Goal: Information Seeking & Learning: Find specific fact

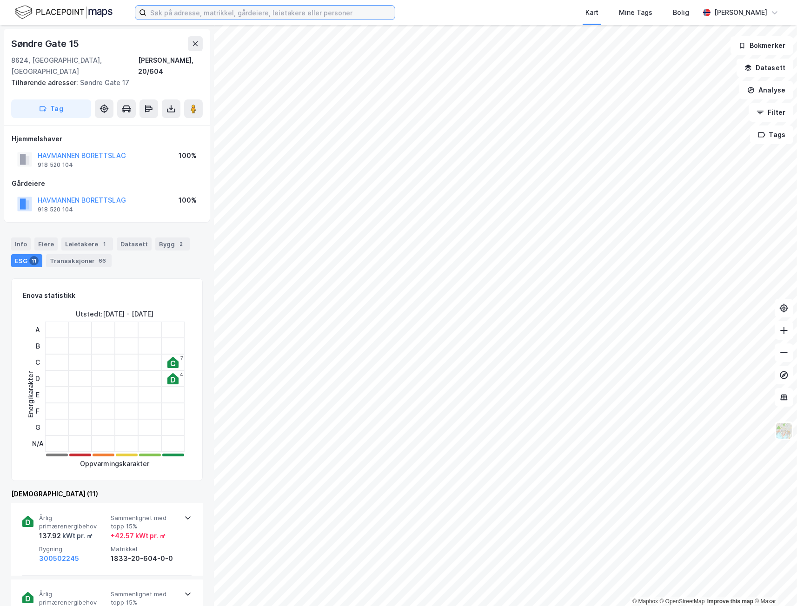
drag, startPoint x: 146, startPoint y: 14, endPoint x: 159, endPoint y: 17, distance: 13.9
click at [150, 15] on input at bounding box center [270, 13] width 248 height 14
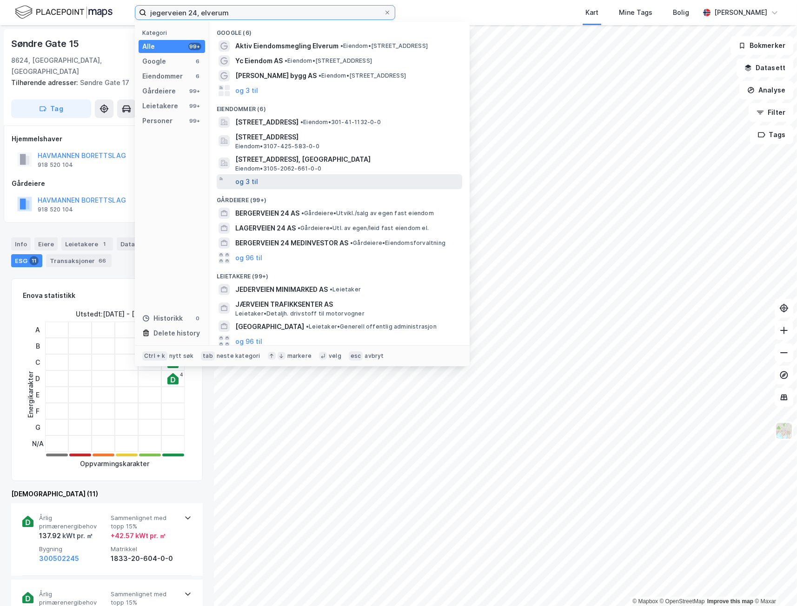
type input "jegerveien 24, elverum"
click at [253, 176] on button "og 3 til" at bounding box center [246, 181] width 23 height 11
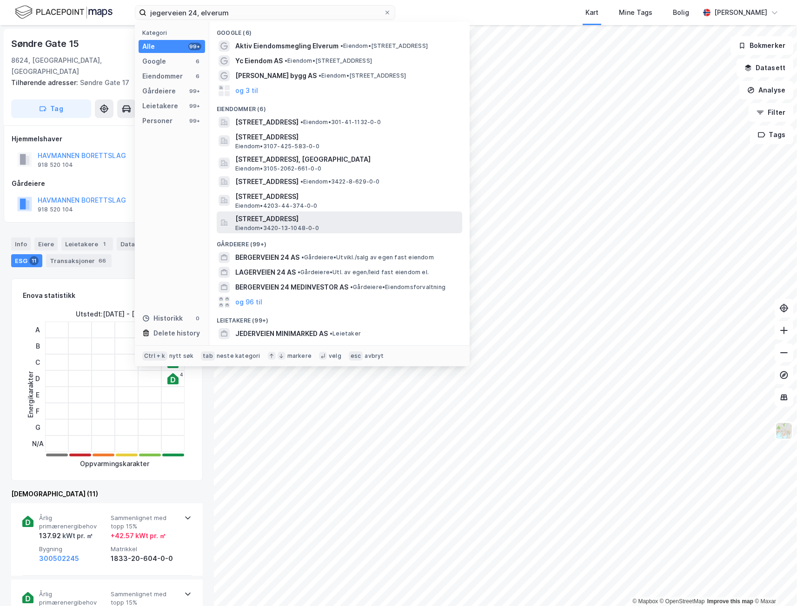
click at [355, 231] on div "Jegerstien 24, 2406, ELVERUM, ELVERUM Eiendom • 3420-13-1048-0-0" at bounding box center [347, 222] width 225 height 19
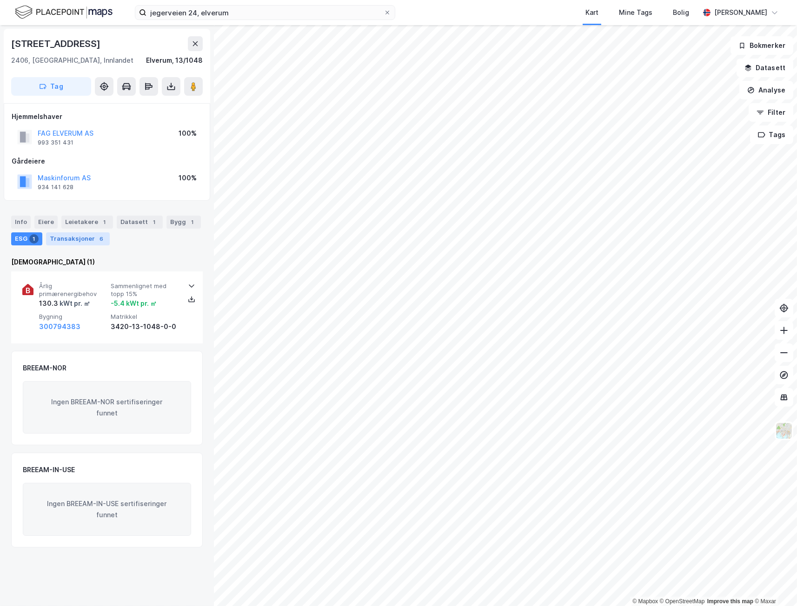
click at [99, 233] on div "Transaksjoner 6" at bounding box center [78, 238] width 64 height 13
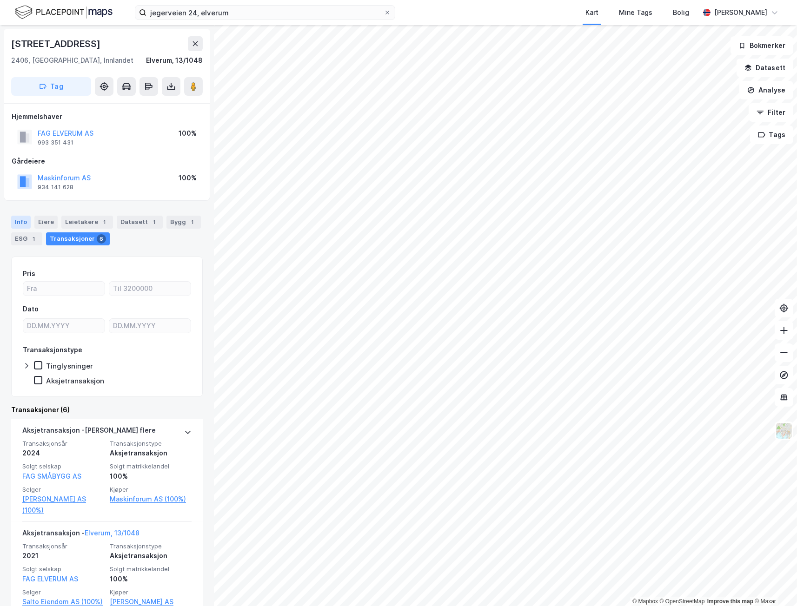
click at [21, 216] on div "Info" at bounding box center [21, 222] width 20 height 13
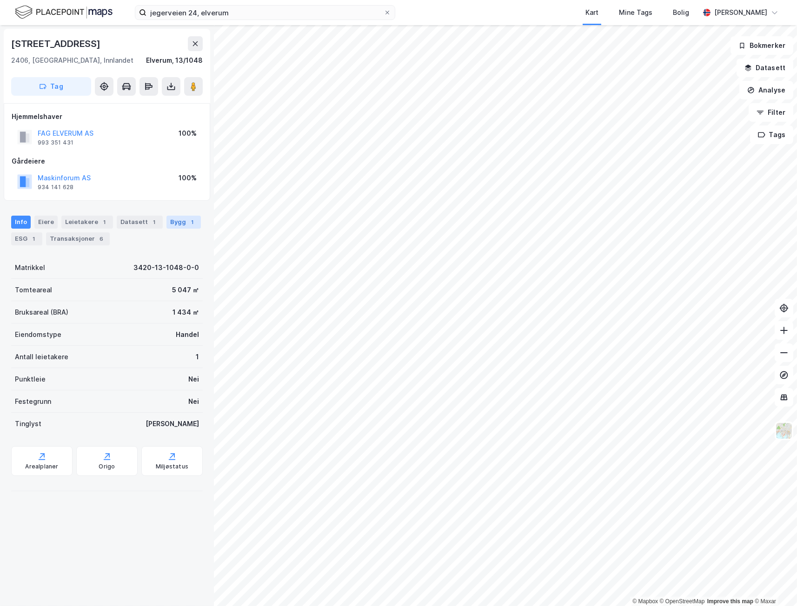
click at [183, 216] on div "Bygg 1" at bounding box center [183, 222] width 34 height 13
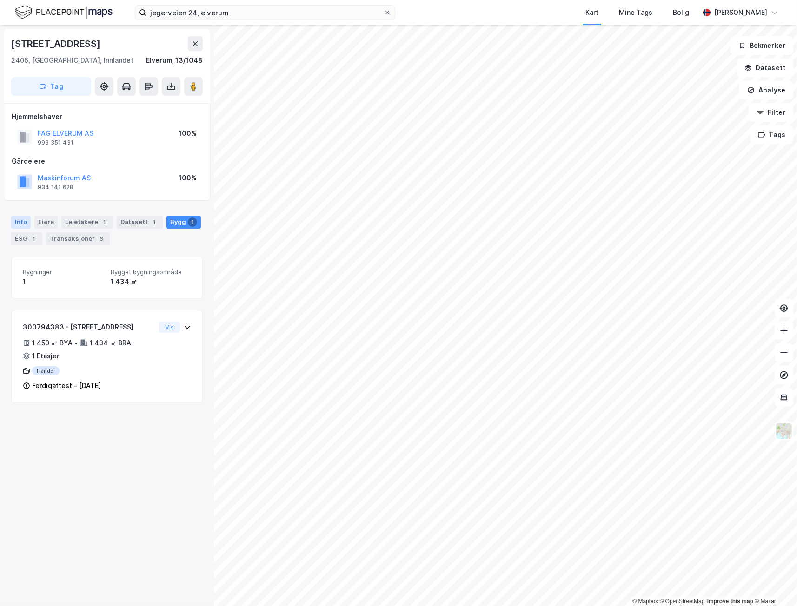
click at [20, 225] on div "Info" at bounding box center [21, 222] width 20 height 13
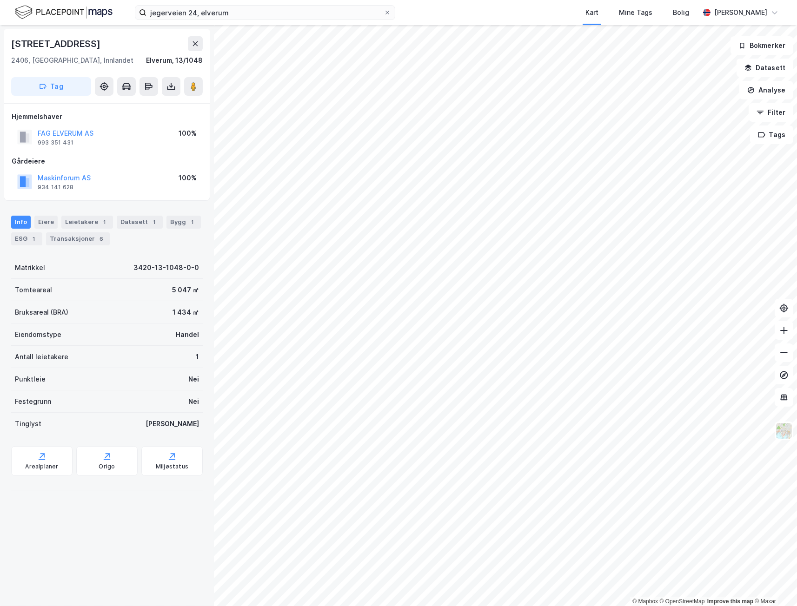
click at [128, 546] on div "Jegerstien 24 2406, Elverum, Innlandet Elverum, 13/1048 Tag Hjemmelshaver FAG E…" at bounding box center [107, 315] width 214 height 581
click at [35, 237] on div "1" at bounding box center [33, 238] width 9 height 9
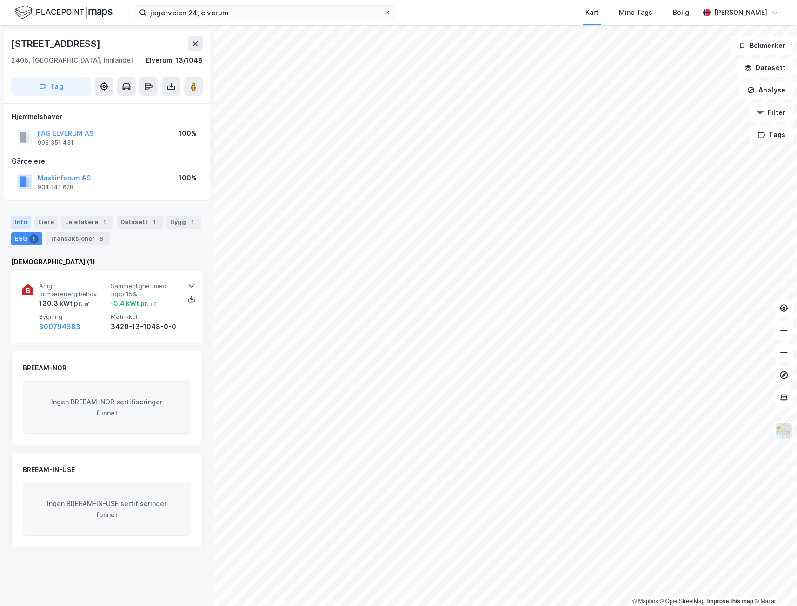
click at [20, 223] on div "Info" at bounding box center [21, 222] width 20 height 13
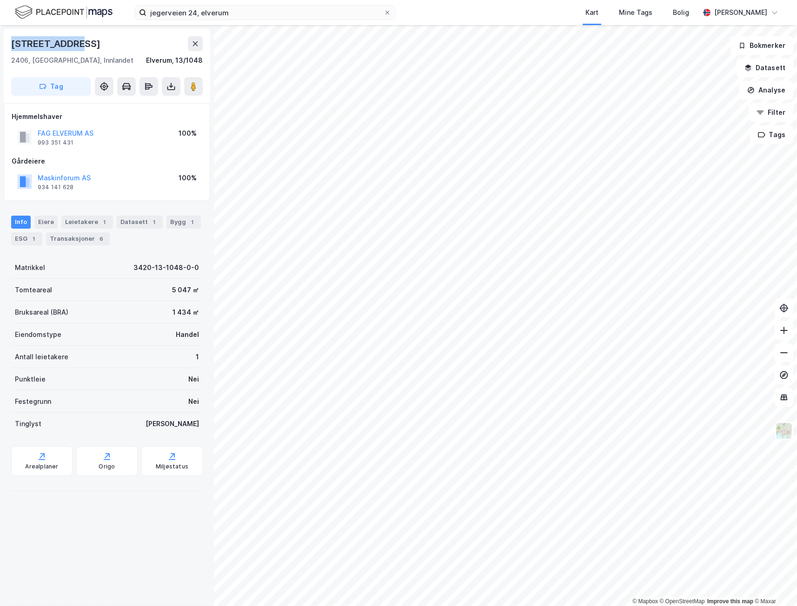
drag, startPoint x: 77, startPoint y: 48, endPoint x: 12, endPoint y: 42, distance: 65.8
click at [12, 42] on div "[STREET_ADDRESS]" at bounding box center [106, 43] width 191 height 15
copy div "[STREET_ADDRESS]"
click at [181, 534] on div "Jegerstien 24 2406, Elverum, Innlandet Elverum, 13/1048 Tag Hjemmelshaver FAG E…" at bounding box center [107, 315] width 214 height 581
click at [91, 532] on div "Jegerstien 24 2406, Elverum, Innlandet Elverum, 13/1048 Tag Hjemmelshaver FAG E…" at bounding box center [107, 315] width 214 height 581
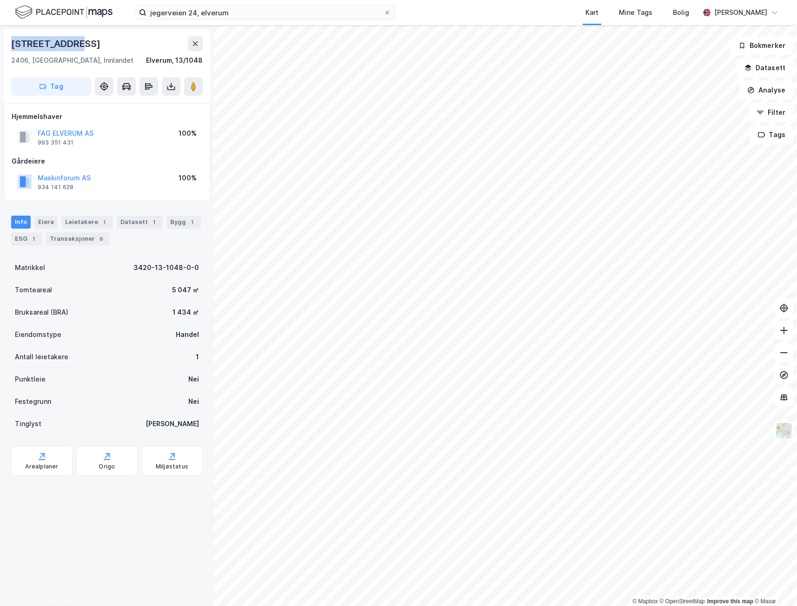
drag, startPoint x: 82, startPoint y: 45, endPoint x: 10, endPoint y: 33, distance: 73.3
click at [10, 33] on div "Jegerstien 24 2406, Elverum, Innlandet Elverum, 13/1048 Tag" at bounding box center [107, 66] width 206 height 74
copy div "[STREET_ADDRESS]"
click at [167, 457] on icon at bounding box center [171, 456] width 9 height 9
click at [85, 538] on div "Jegerstien 24 2406, Elverum, Innlandet Elverum, 13/1048 Tag Hjemmelshaver FAG E…" at bounding box center [107, 315] width 214 height 581
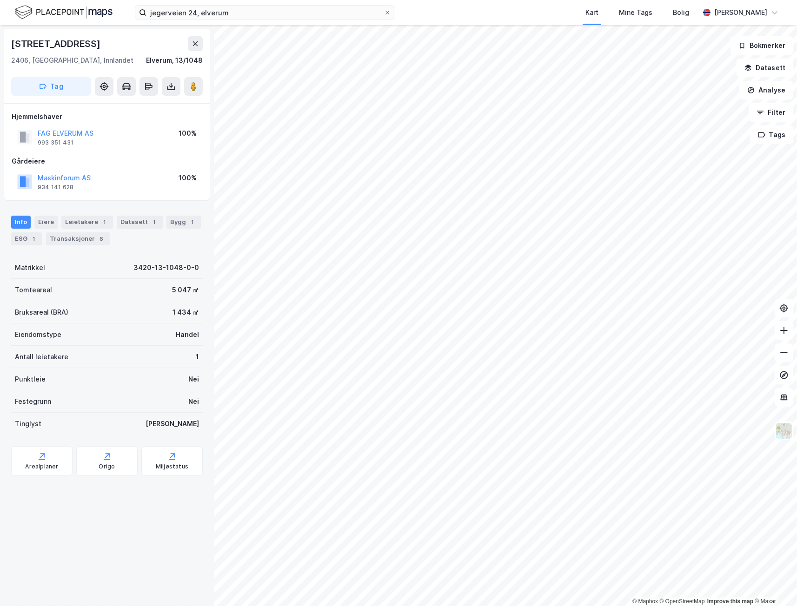
click at [113, 527] on div "Jegerstien 24 2406, Elverum, Innlandet Elverum, 13/1048 Tag Hjemmelshaver FAG E…" at bounding box center [107, 315] width 214 height 581
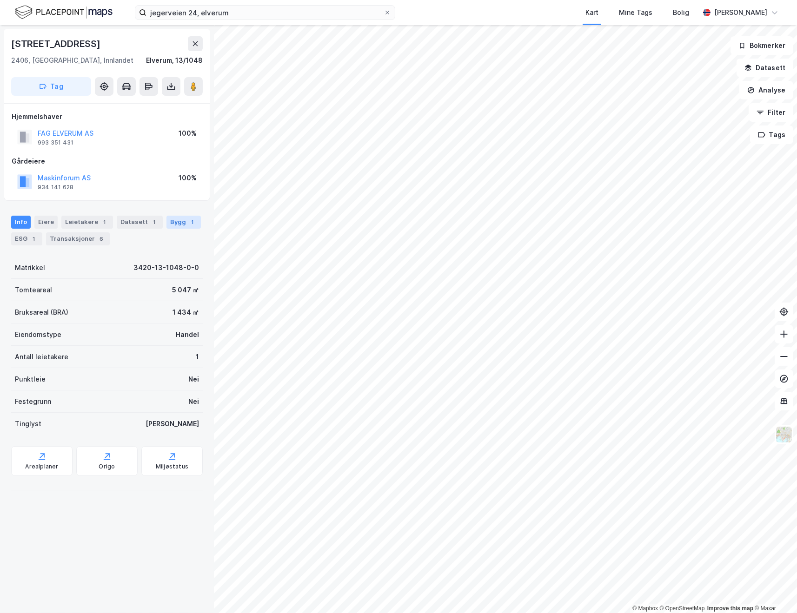
click at [166, 219] on div "Bygg 1" at bounding box center [183, 222] width 34 height 13
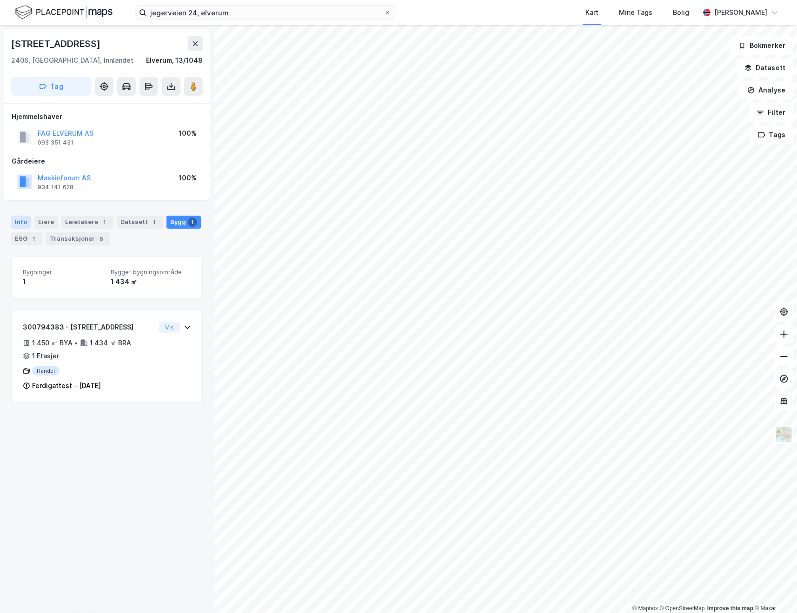
click at [21, 219] on div "Info" at bounding box center [21, 222] width 20 height 13
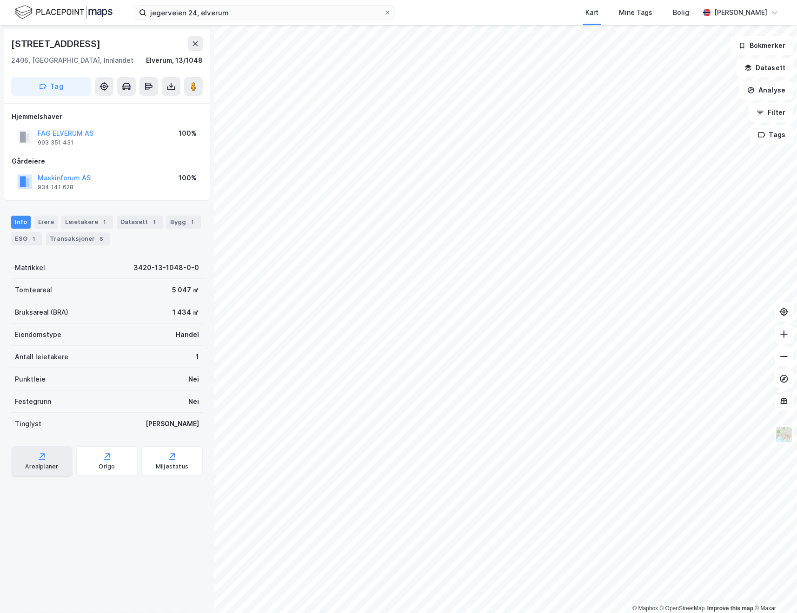
click at [53, 453] on div "Arealplaner" at bounding box center [41, 461] width 61 height 30
drag, startPoint x: 82, startPoint y: 43, endPoint x: 4, endPoint y: 42, distance: 78.1
click at [4, 42] on div "Jegerstien 24 2406, Elverum, Innlandet Elverum, 13/1048 Tag" at bounding box center [107, 66] width 206 height 74
copy div "[STREET_ADDRESS]"
click at [112, 451] on div "Origo" at bounding box center [106, 461] width 61 height 30
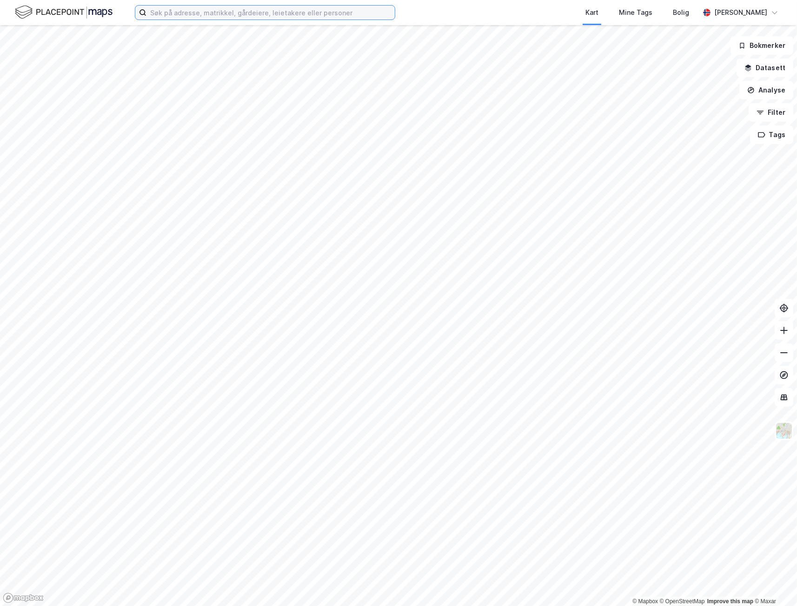
click at [302, 18] on input at bounding box center [270, 13] width 248 height 14
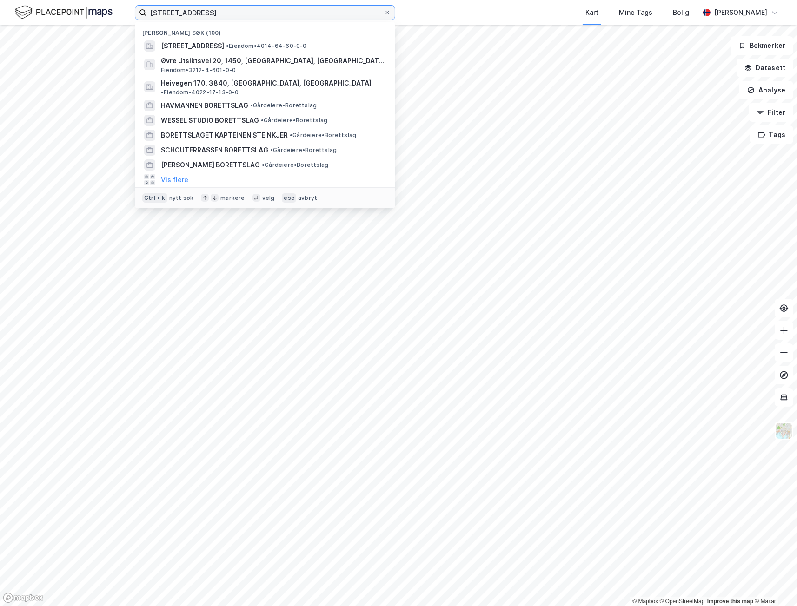
type input "[STREET_ADDRESS]"
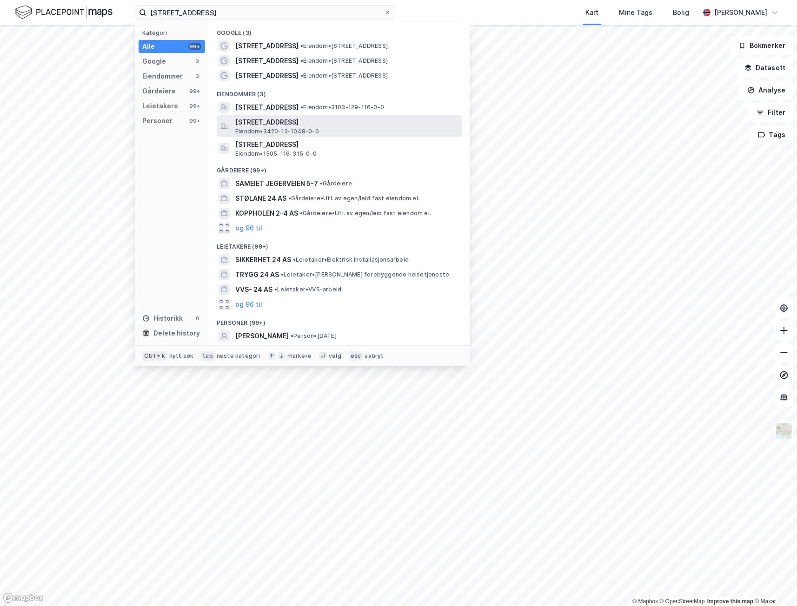
click at [271, 124] on span "[STREET_ADDRESS]" at bounding box center [346, 122] width 223 height 11
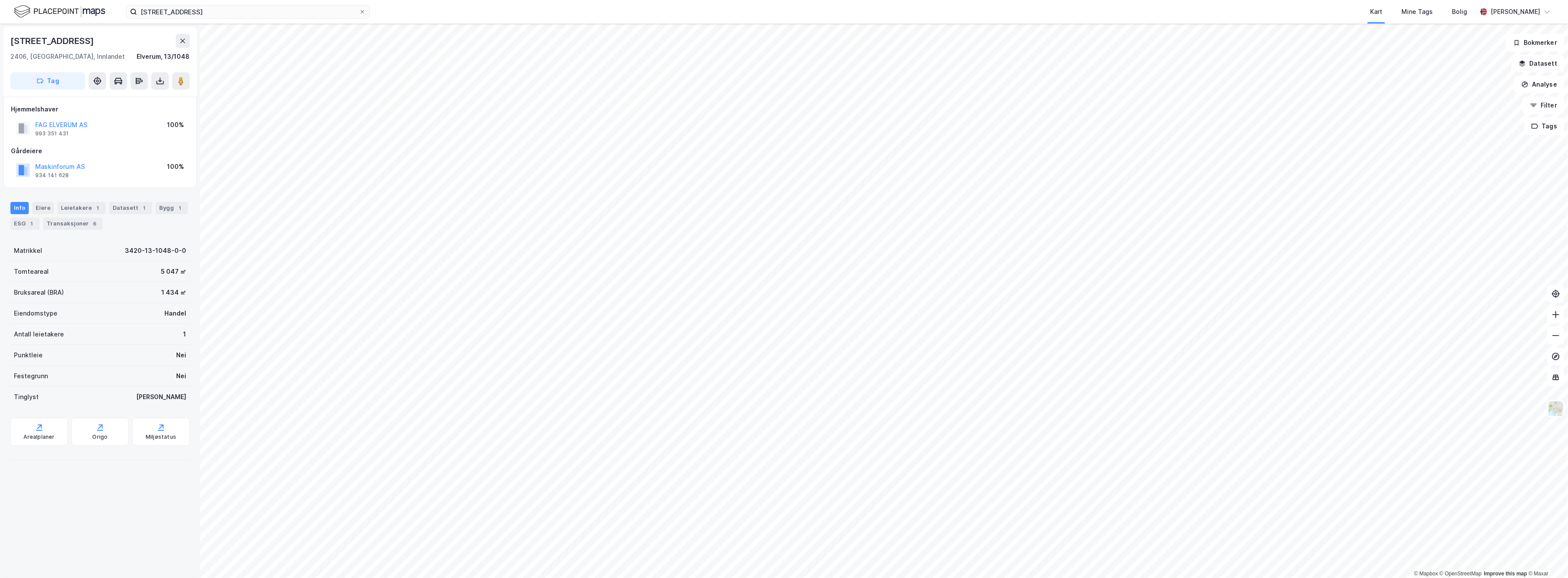
drag, startPoint x: 60, startPoint y: 44, endPoint x: 67, endPoint y: 44, distance: 7.0
click at [67, 44] on div "[STREET_ADDRESS]" at bounding box center [52, 40] width 85 height 14
click at [73, 47] on div "[STREET_ADDRESS]" at bounding box center [99, 40] width 179 height 14
drag, startPoint x: 66, startPoint y: 42, endPoint x: 10, endPoint y: 37, distance: 56.2
click at [10, 37] on div "[STREET_ADDRESS]" at bounding box center [52, 40] width 85 height 14
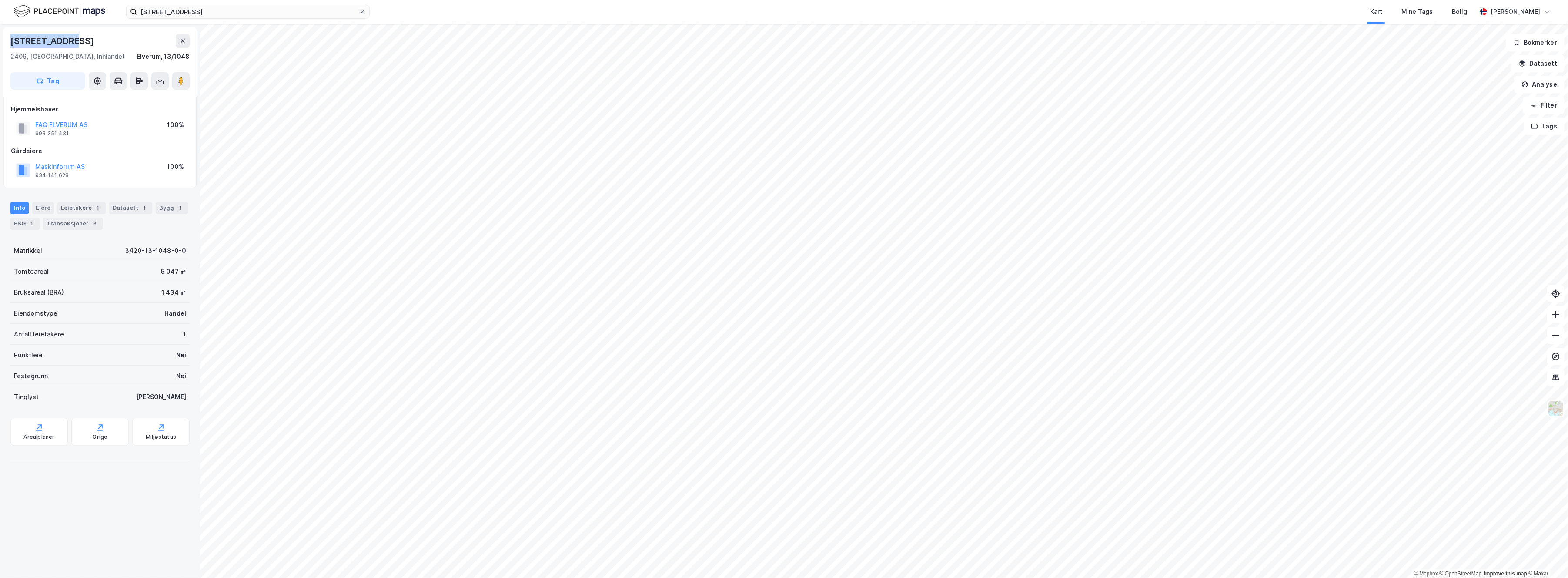
copy div "[STREET_ADDRESS]"
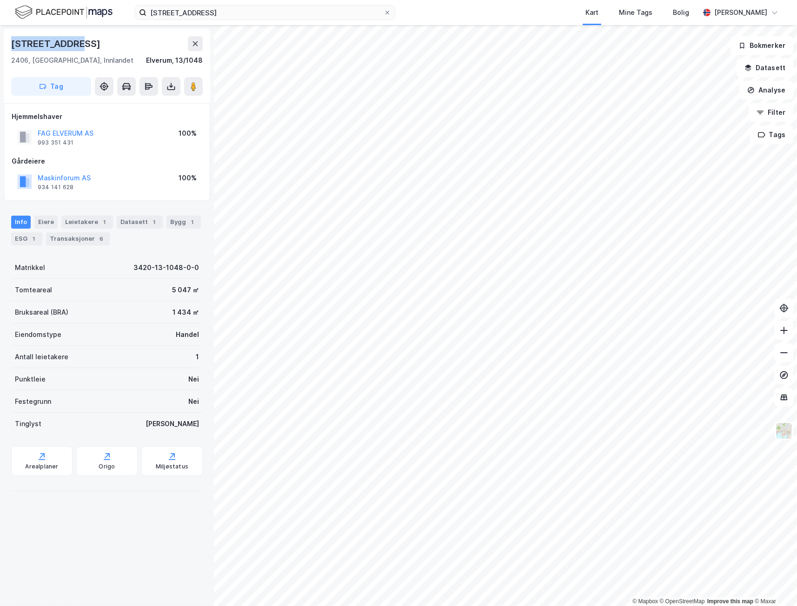
click at [103, 51] on div "[STREET_ADDRESS], 13/1048" at bounding box center [106, 51] width 191 height 30
drag, startPoint x: 82, startPoint y: 40, endPoint x: 13, endPoint y: 36, distance: 69.8
click at [13, 36] on div "[STREET_ADDRESS]" at bounding box center [106, 43] width 191 height 15
copy div "[STREET_ADDRESS]"
